Goal: Information Seeking & Learning: Learn about a topic

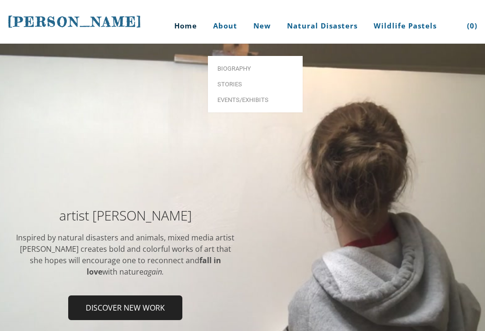
click at [267, 65] on span "Biography" at bounding box center [256, 68] width 76 height 6
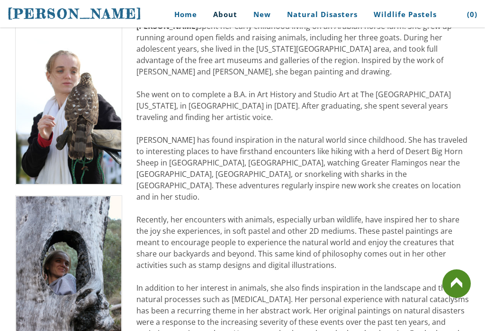
scroll to position [231, 0]
click at [460, 276] on link at bounding box center [457, 283] width 28 height 28
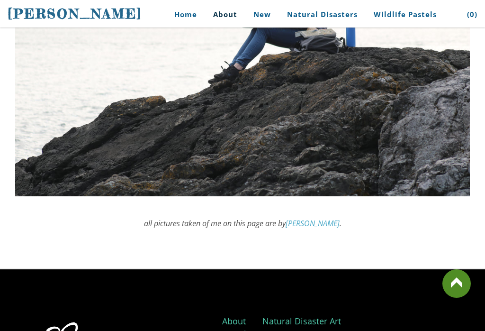
scroll to position [2882, 0]
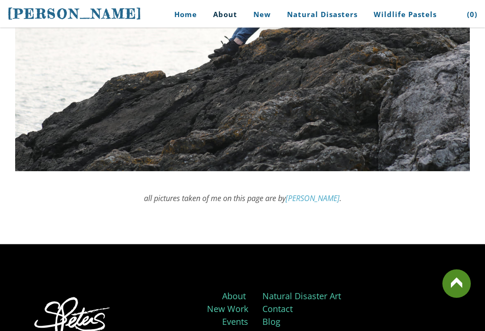
click at [447, 295] on link at bounding box center [457, 283] width 28 height 28
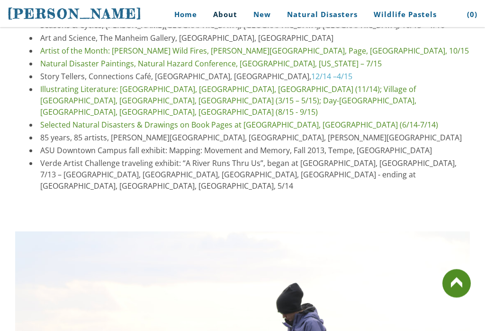
scroll to position [2518, 0]
click at [458, 298] on link at bounding box center [457, 283] width 28 height 28
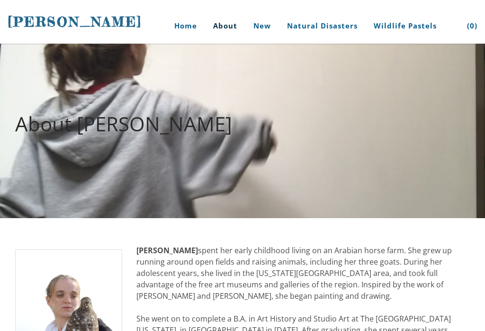
scroll to position [0, 0]
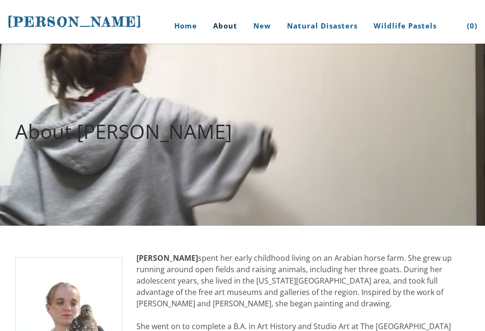
click at [376, 166] on div "About Stephanie Peters" at bounding box center [242, 135] width 485 height 80
click at [355, 163] on div "About Stephanie Peters" at bounding box center [242, 135] width 485 height 80
click at [182, 27] on link "Home" at bounding box center [182, 26] width 44 height 36
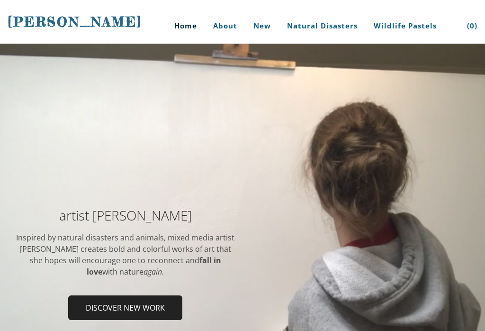
click at [182, 22] on link "Home" at bounding box center [182, 26] width 44 height 36
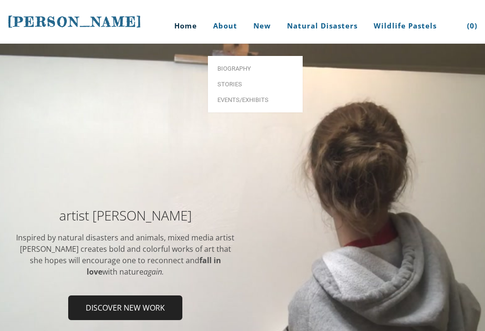
click at [238, 81] on span "Stories" at bounding box center [256, 84] width 76 height 6
click at [245, 65] on span "Biography" at bounding box center [256, 68] width 76 height 6
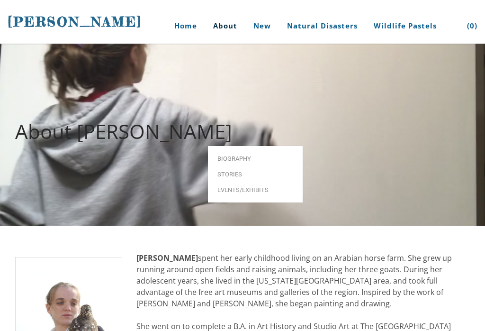
click at [269, 187] on span "Events/Exhibits" at bounding box center [256, 190] width 76 height 6
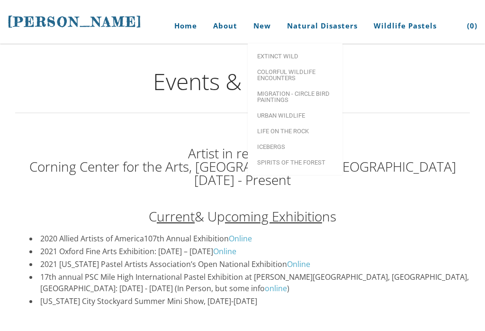
click at [300, 54] on span "Extinct Wild" at bounding box center [295, 56] width 76 height 6
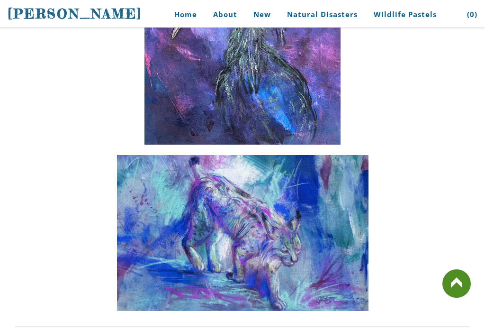
scroll to position [870, 0]
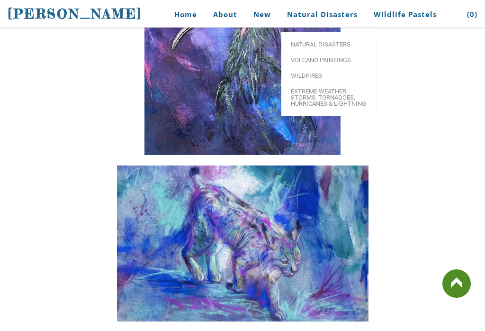
click at [338, 38] on link "Natural Disasters" at bounding box center [328, 44] width 95 height 16
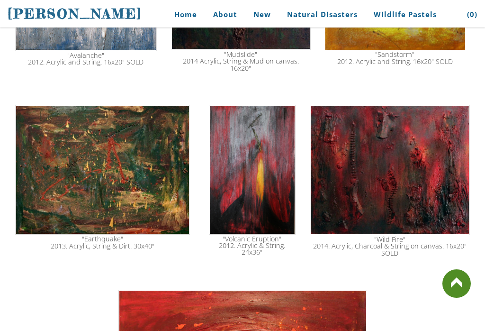
scroll to position [1347, 0]
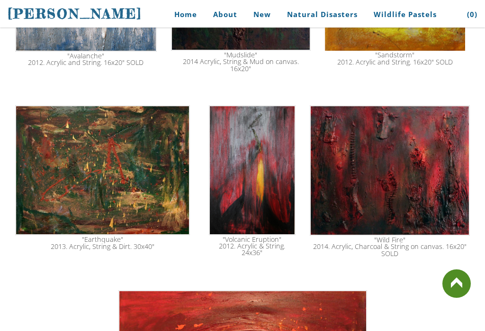
click at [456, 279] on link at bounding box center [457, 283] width 28 height 28
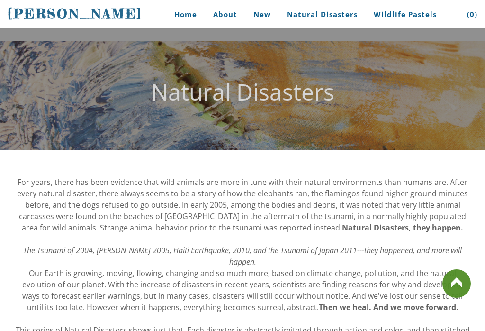
scroll to position [0, 0]
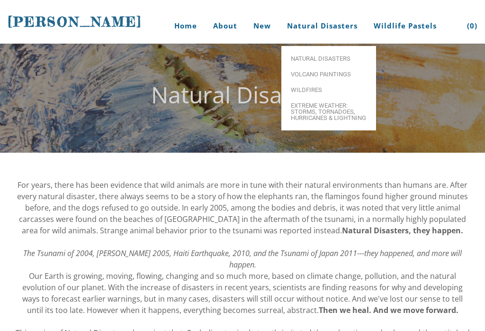
click at [306, 87] on span "Wildfires" at bounding box center [329, 90] width 76 height 6
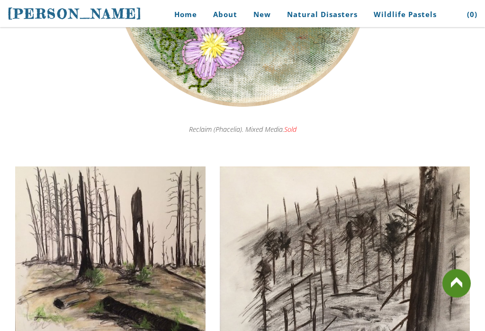
scroll to position [2834, 0]
click at [394, 124] on span "Birds" at bounding box center [416, 127] width 76 height 6
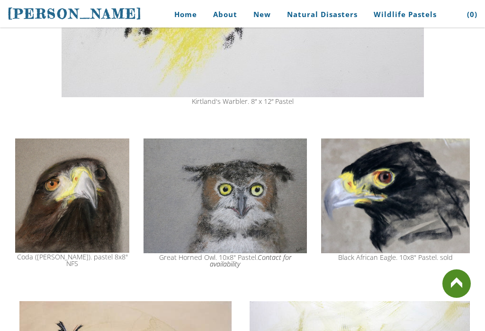
scroll to position [1675, 0]
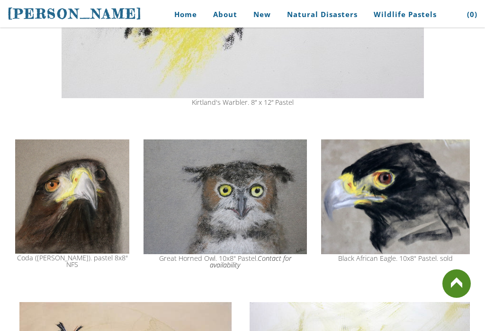
click at [467, 283] on link at bounding box center [457, 283] width 28 height 28
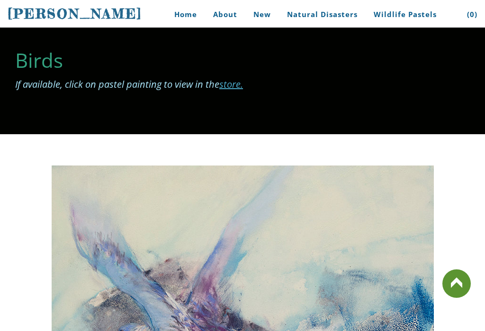
scroll to position [0, 0]
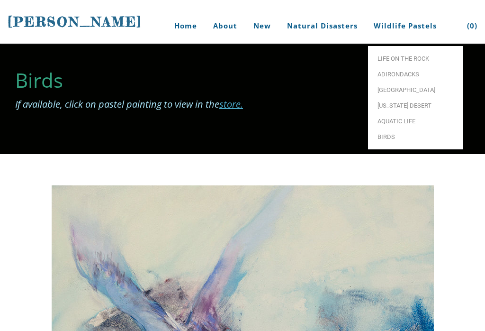
click at [420, 51] on link "Life on the Rock" at bounding box center [415, 59] width 95 height 16
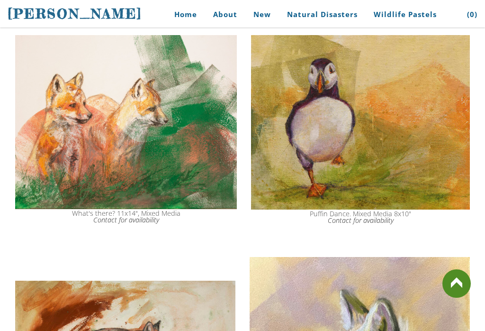
scroll to position [1161, 0]
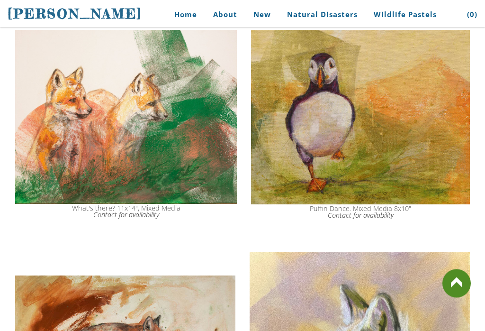
click at [180, 18] on link "Home" at bounding box center [182, 14] width 44 height 21
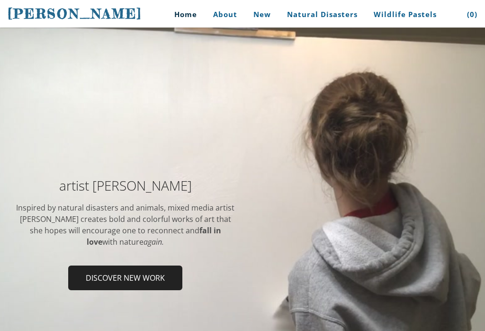
scroll to position [78, 0]
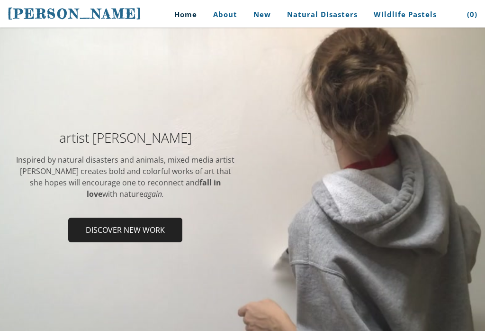
click at [333, 195] on td at bounding box center [360, 189] width 235 height 117
click at [340, 190] on td at bounding box center [360, 189] width 235 height 117
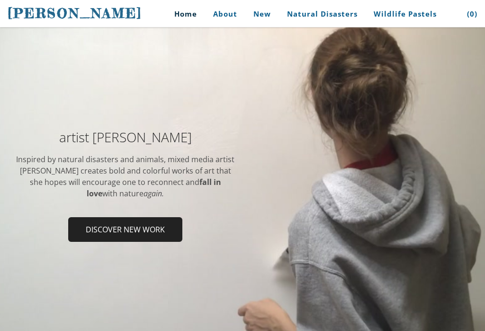
scroll to position [92, 0]
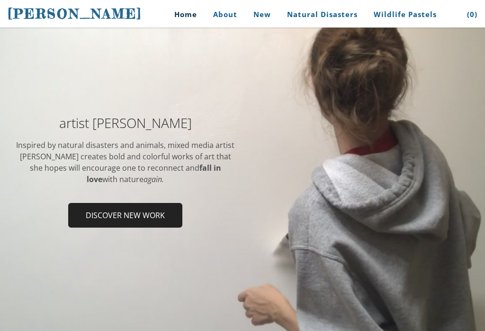
click at [352, 220] on td at bounding box center [360, 174] width 235 height 117
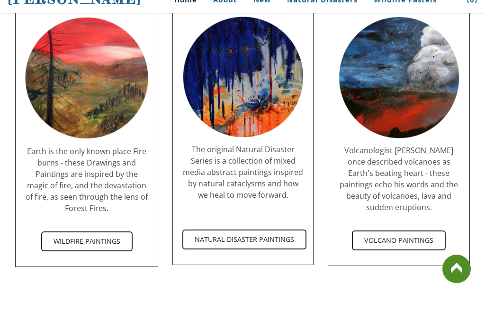
scroll to position [1780, 0]
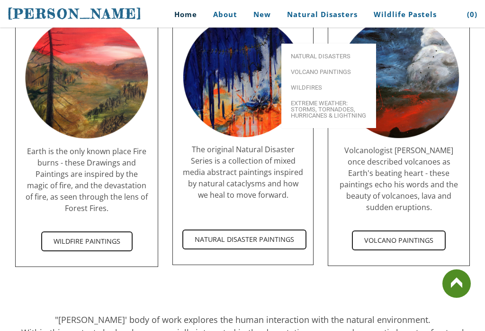
click at [330, 66] on link "Volcano paintings" at bounding box center [328, 72] width 95 height 16
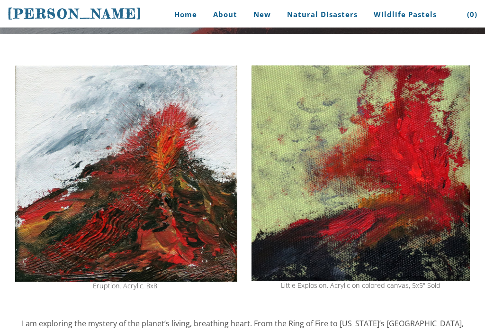
scroll to position [118, 0]
